Goal: Task Accomplishment & Management: Use online tool/utility

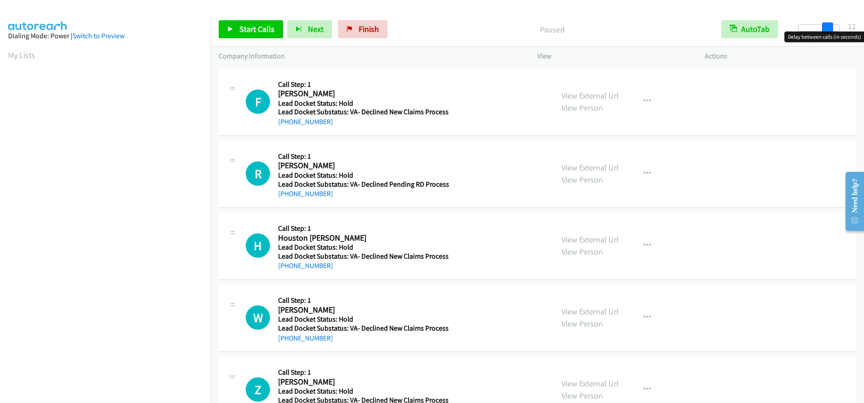
drag, startPoint x: 805, startPoint y: 28, endPoint x: 832, endPoint y: 28, distance: 27.5
click at [832, 28] on span at bounding box center [828, 28] width 11 height 11
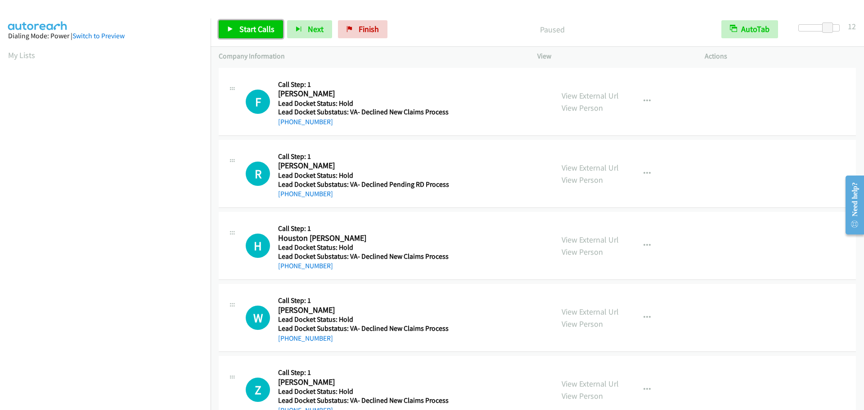
click at [278, 27] on link "Start Calls" at bounding box center [251, 29] width 64 height 18
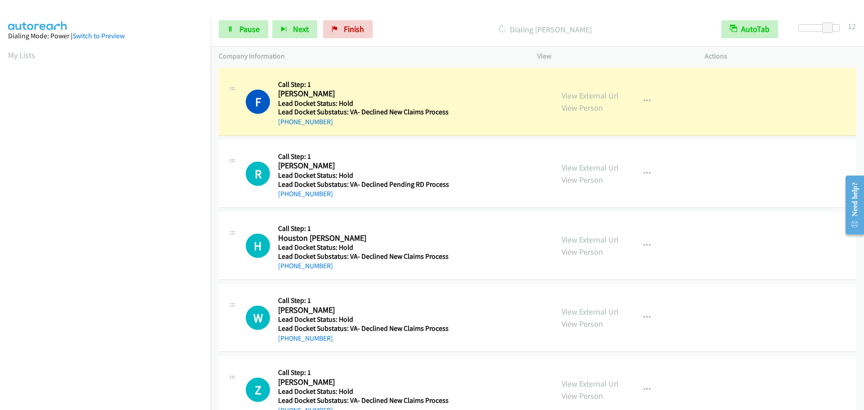
scroll to position [95, 0]
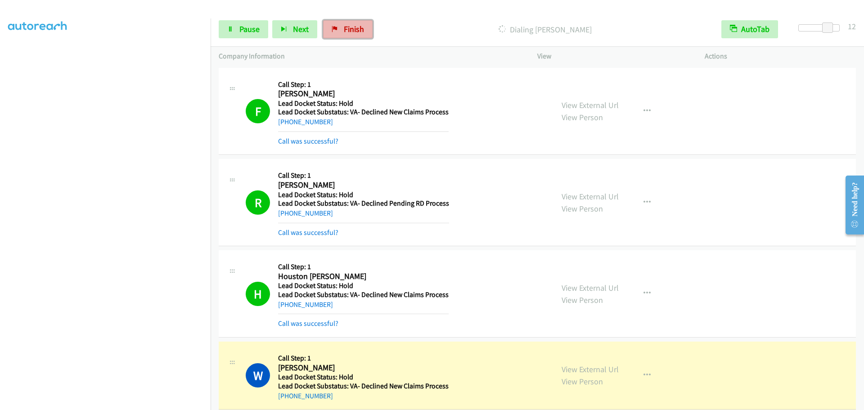
click at [345, 26] on span "Finish" at bounding box center [354, 29] width 20 height 10
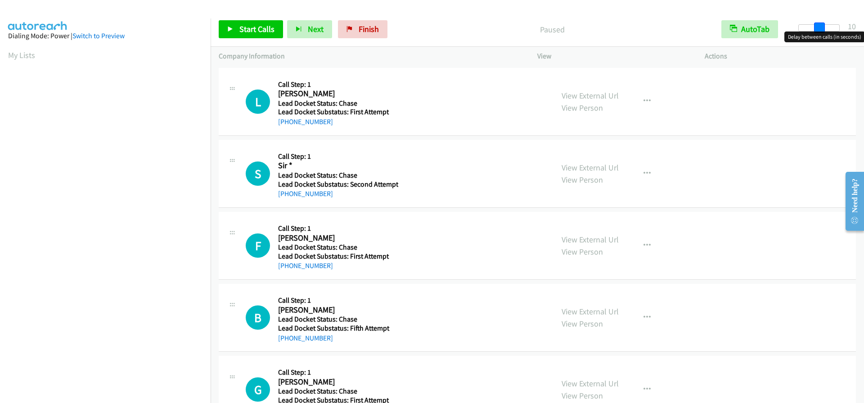
drag, startPoint x: 802, startPoint y: 28, endPoint x: 823, endPoint y: 27, distance: 20.7
click at [823, 27] on span at bounding box center [819, 28] width 11 height 11
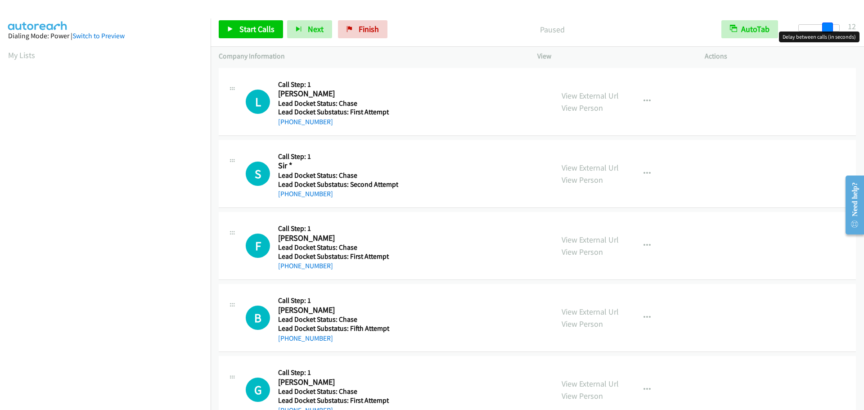
drag, startPoint x: 822, startPoint y: 27, endPoint x: 828, endPoint y: 27, distance: 6.8
click at [828, 27] on span at bounding box center [828, 28] width 11 height 11
click at [257, 25] on span "Start Calls" at bounding box center [257, 29] width 35 height 10
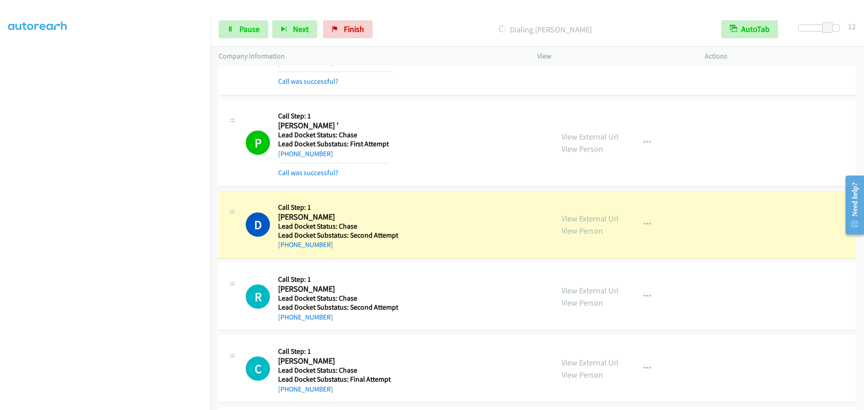
scroll to position [849, 0]
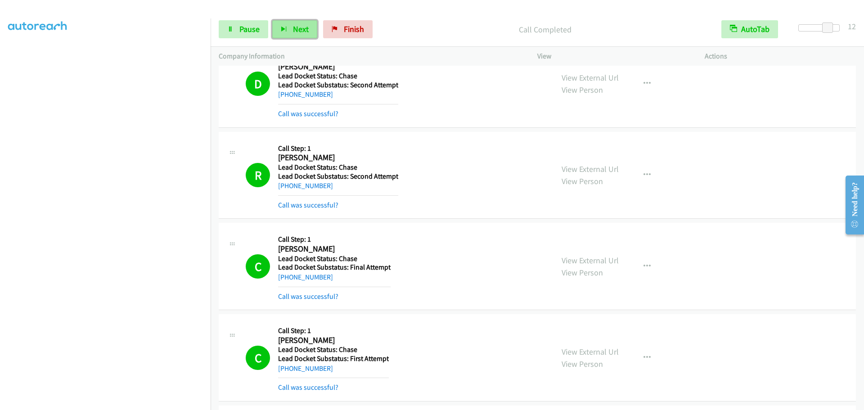
click at [302, 32] on span "Next" at bounding box center [301, 29] width 16 height 10
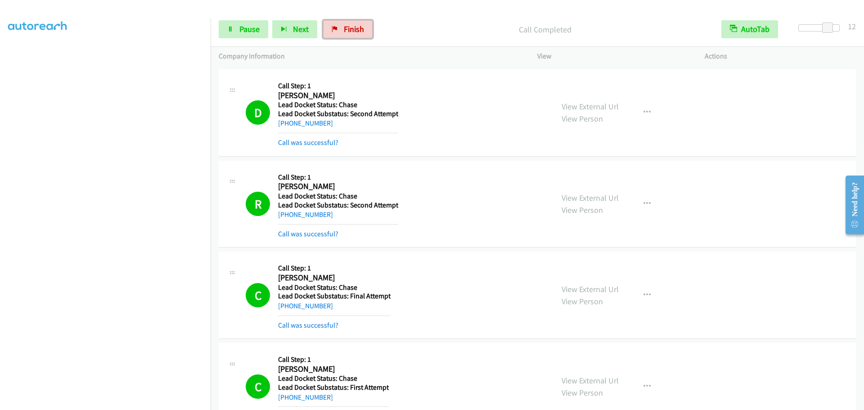
click at [354, 34] on span "Finish" at bounding box center [354, 29] width 20 height 10
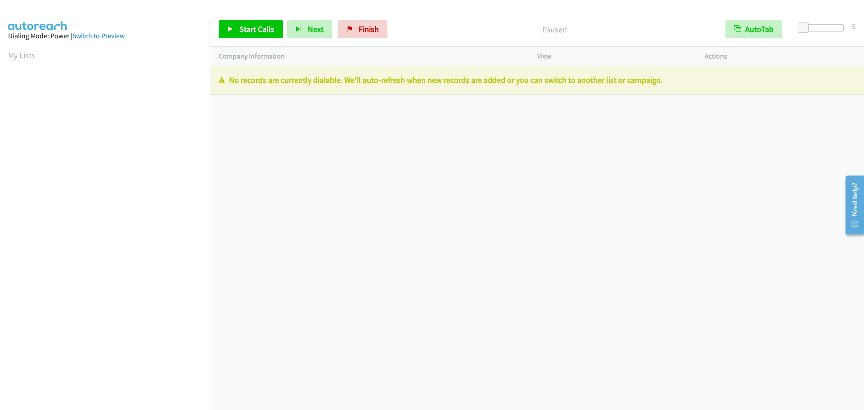
scroll to position [95, 0]
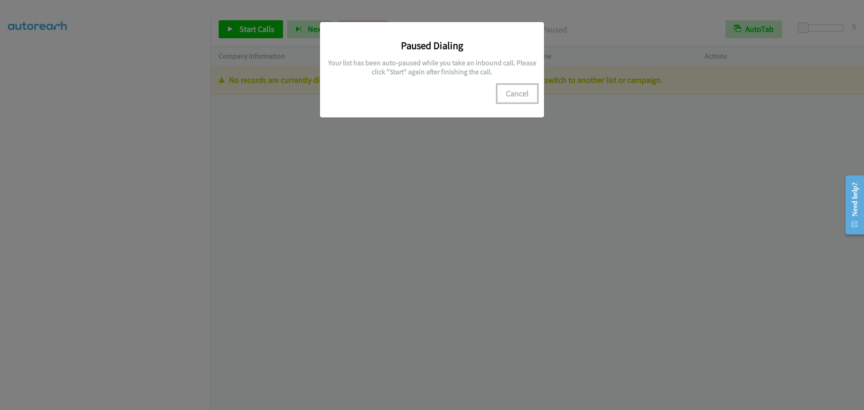
click at [524, 94] on button "Cancel" at bounding box center [517, 94] width 40 height 18
click at [524, 91] on button "Cancel" at bounding box center [517, 94] width 40 height 18
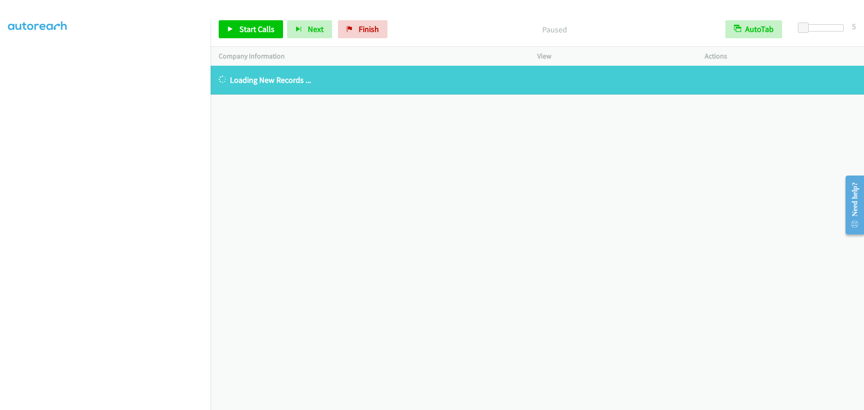
scroll to position [95, 0]
click at [5, 53] on aside "Dialing Mode: Power | Switch to Preview My Lists" at bounding box center [105, 179] width 211 height 498
click at [4, 54] on aside "Dialing Mode: Power | Switch to Preview My Lists" at bounding box center [105, 179] width 211 height 498
drag, startPoint x: 357, startPoint y: 32, endPoint x: 474, endPoint y: 34, distance: 116.6
click at [359, 32] on span "Finish" at bounding box center [369, 29] width 20 height 10
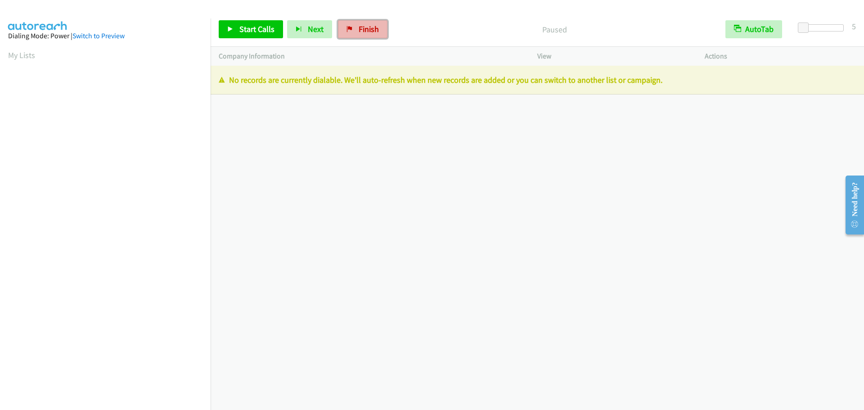
click at [362, 30] on span "Finish" at bounding box center [369, 29] width 20 height 10
